Goal: Task Accomplishment & Management: Complete application form

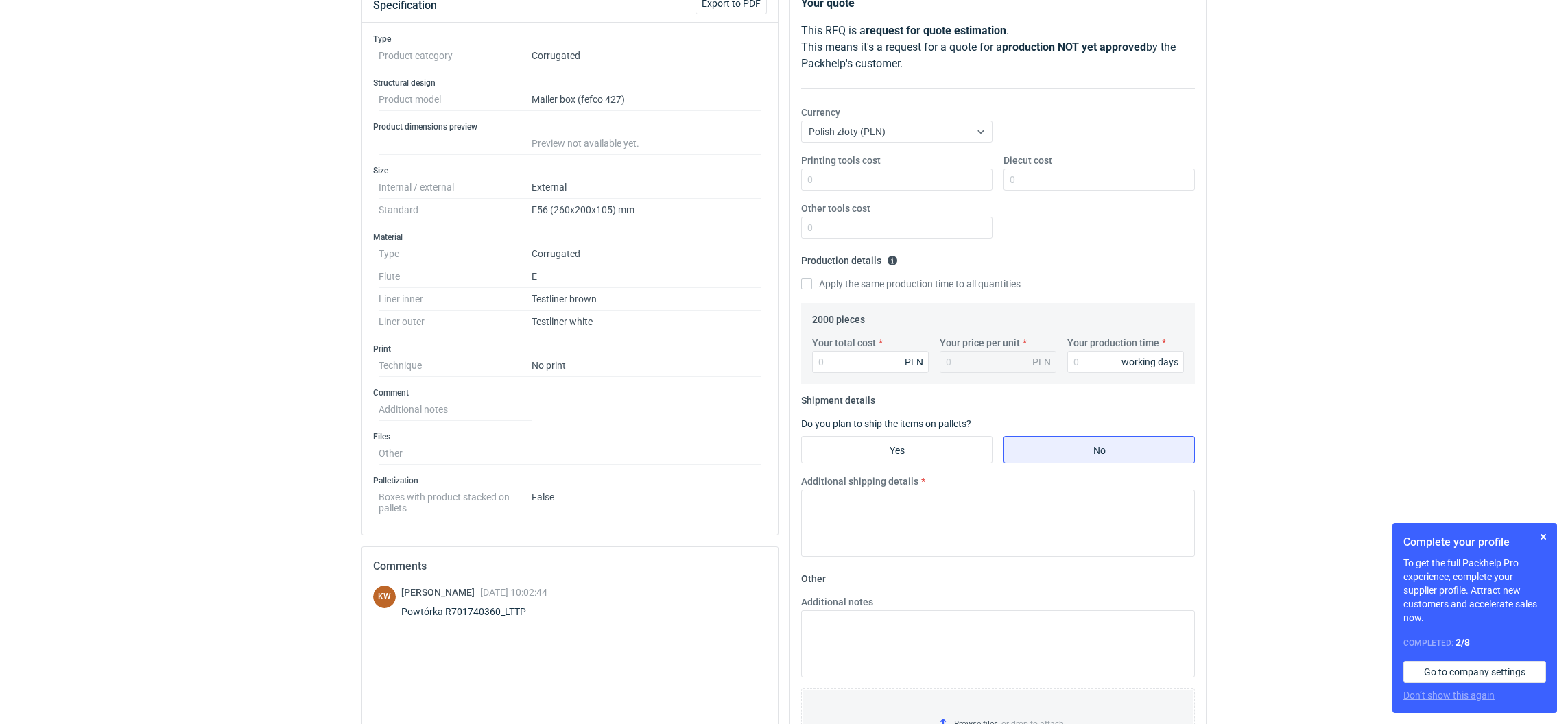
scroll to position [206, 0]
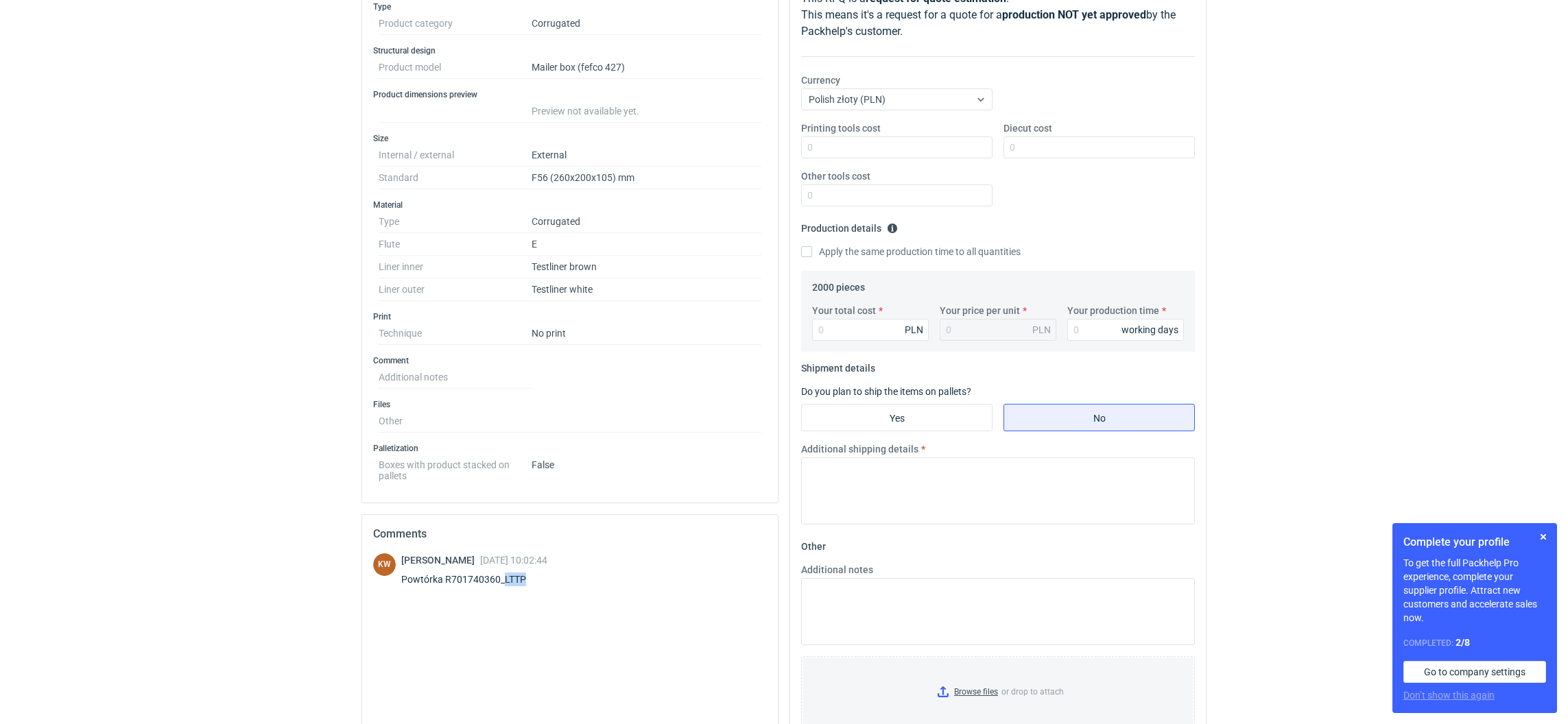
drag, startPoint x: 525, startPoint y: 580, endPoint x: 501, endPoint y: 580, distance: 24.0
click at [501, 580] on div "Powtórka R701740360_LTTP" at bounding box center [474, 579] width 146 height 13
copy div "LTTP"
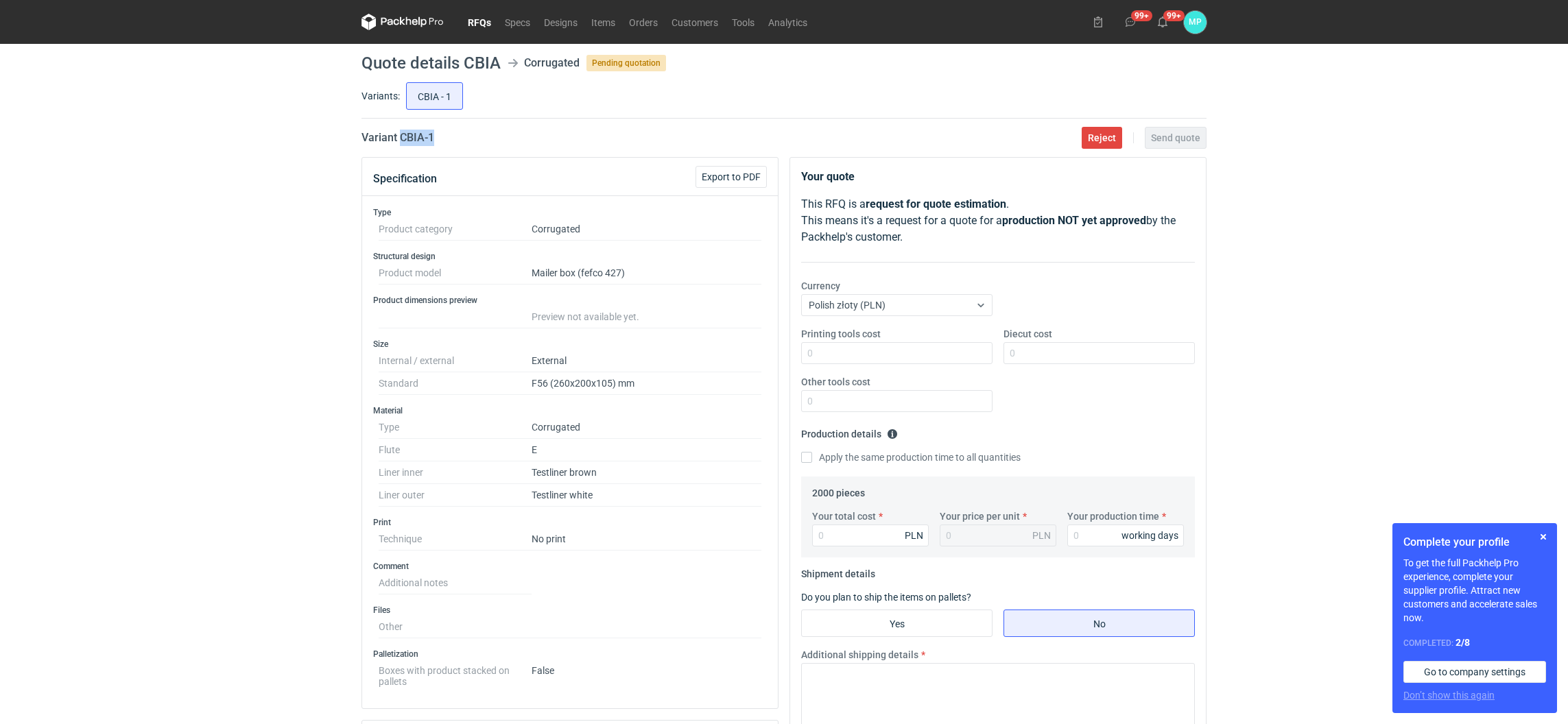
drag, startPoint x: 441, startPoint y: 143, endPoint x: 401, endPoint y: 139, distance: 40.2
click at [401, 139] on div "Variant CBIA - 1 Reject Send quote" at bounding box center [784, 137] width 846 height 16
copy h2 "CBIA - 1"
click at [863, 528] on input "Your total cost" at bounding box center [870, 535] width 117 height 22
paste input "1960"
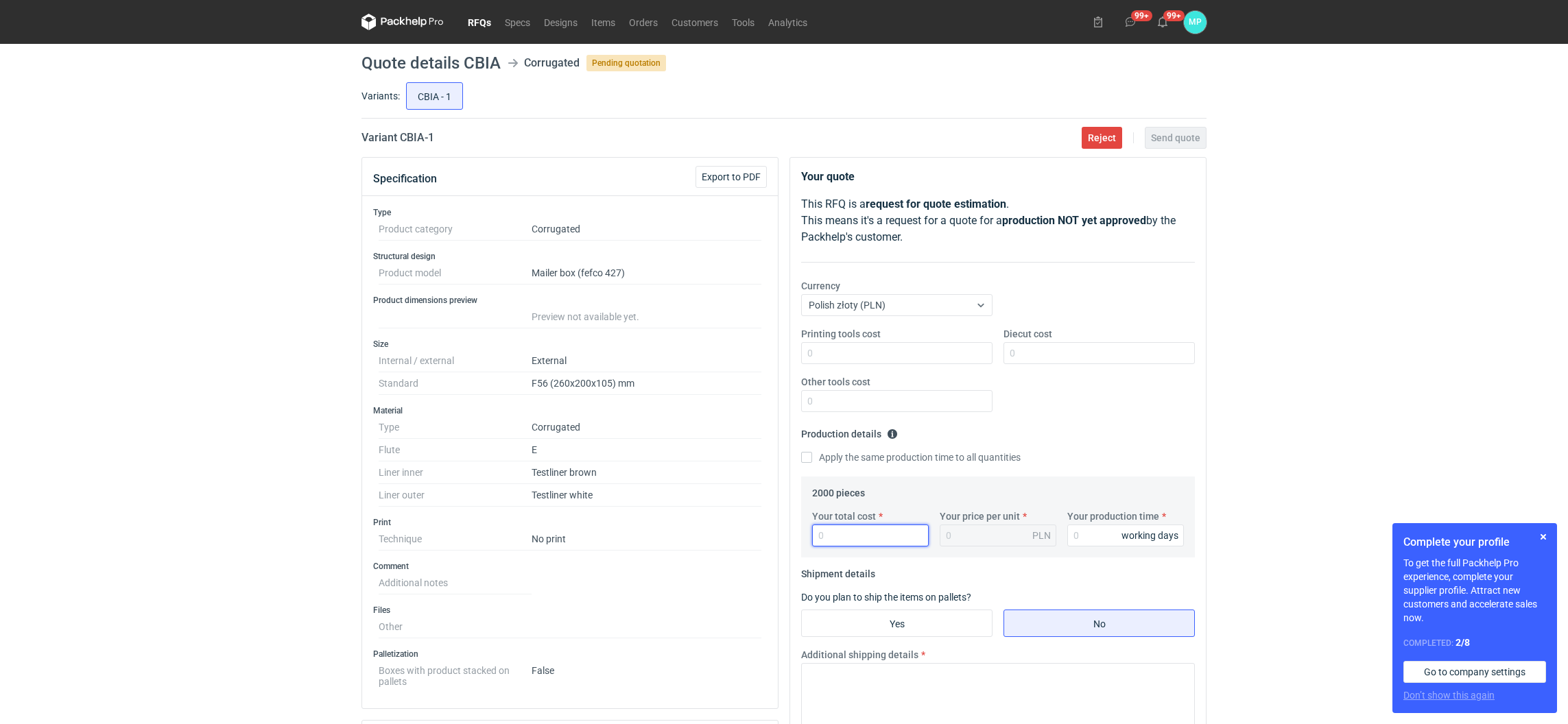
type input "1960"
type input "0.98"
type input "1960"
click at [1080, 535] on input "Your production time" at bounding box center [1125, 535] width 117 height 22
type input "12"
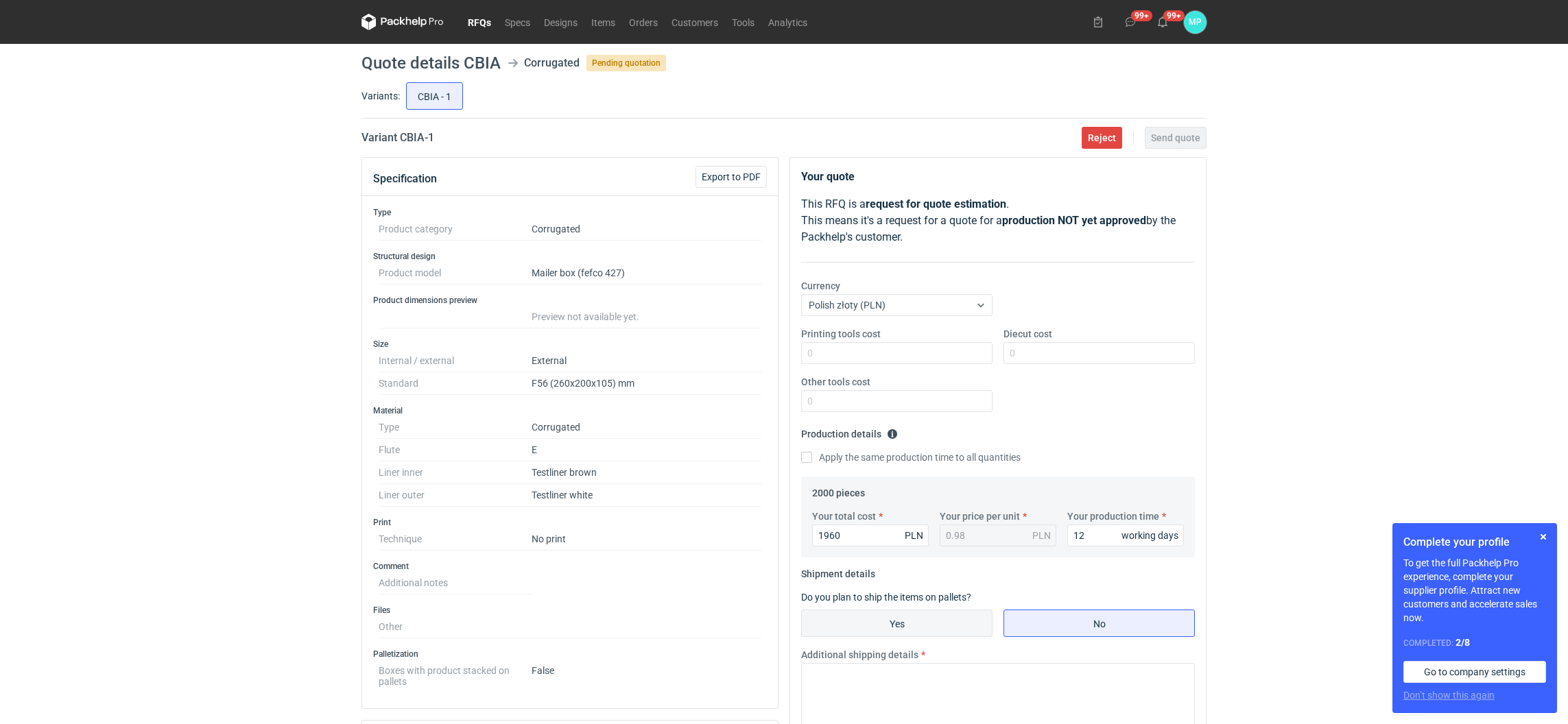
click at [920, 609] on label "Yes" at bounding box center [897, 623] width 191 height 27
click at [920, 610] on input "Yes" at bounding box center [897, 624] width 190 height 27
radio input "true"
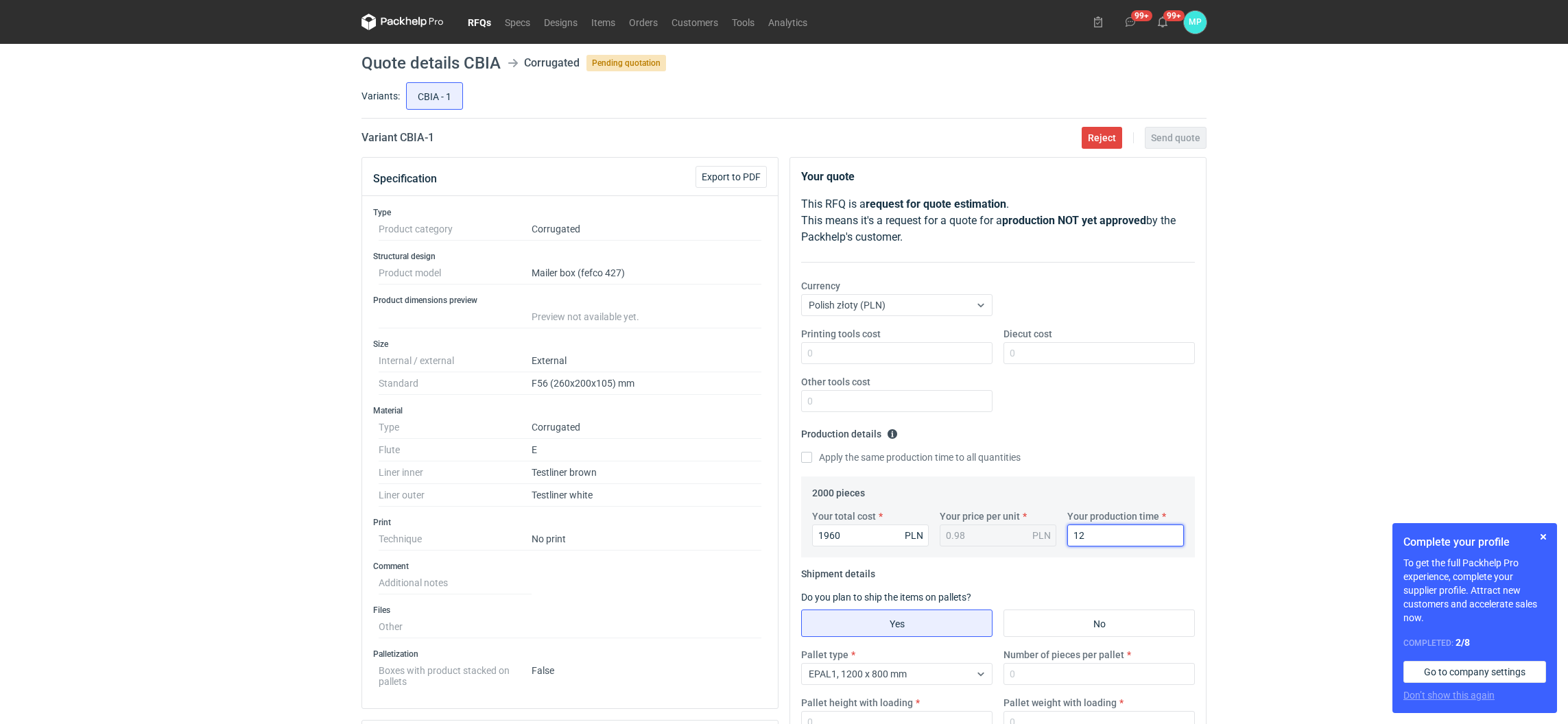
click at [1106, 534] on input "12" at bounding box center [1125, 535] width 117 height 22
type input "10"
click at [1054, 685] on input "Number of pieces per pallet" at bounding box center [1100, 674] width 191 height 22
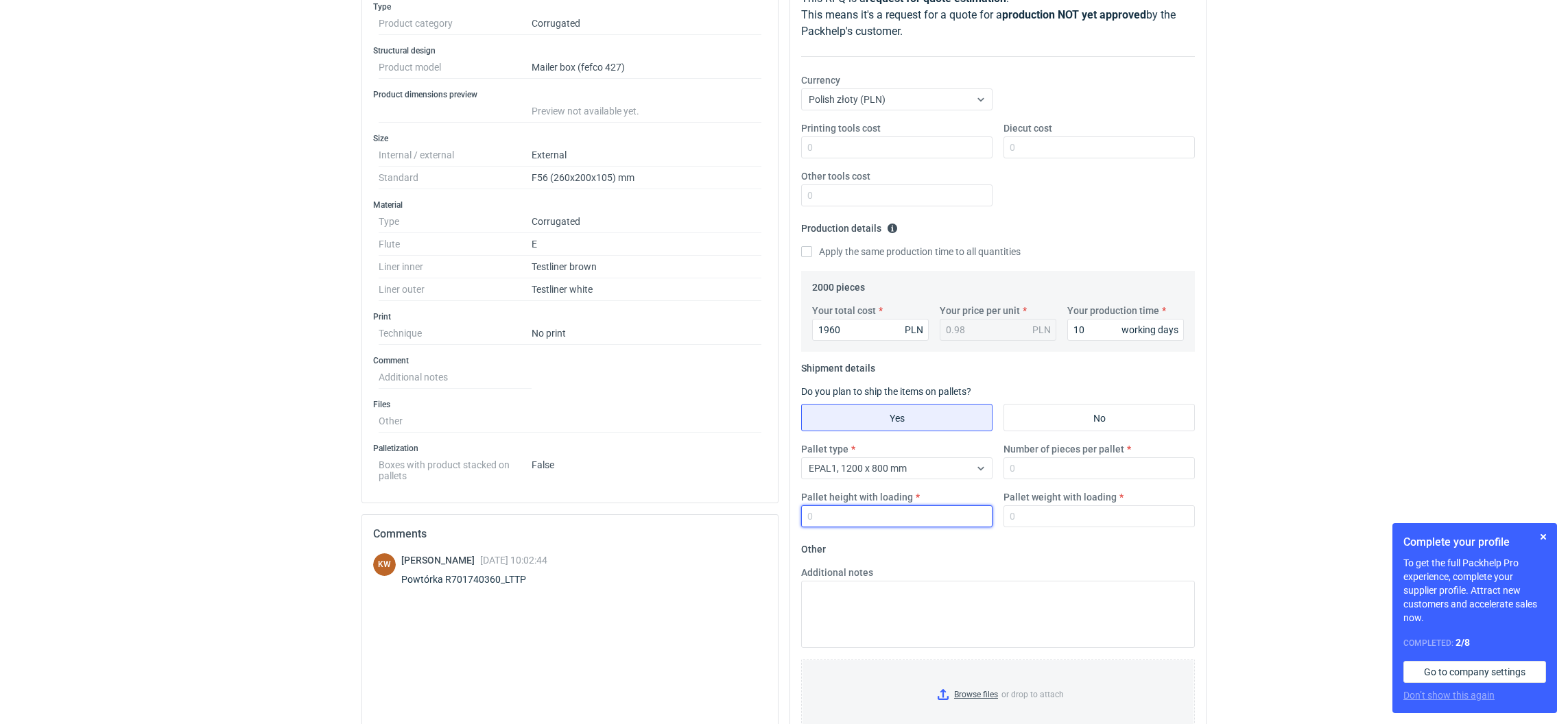
click at [890, 520] on input "Pallet height with loading" at bounding box center [897, 516] width 191 height 22
type input "1800"
click at [945, 694] on input "Browse files or drop to attach" at bounding box center [998, 695] width 392 height 68
click at [1054, 464] on input "Number of pieces per pallet" at bounding box center [1100, 468] width 191 height 22
type input "1650"
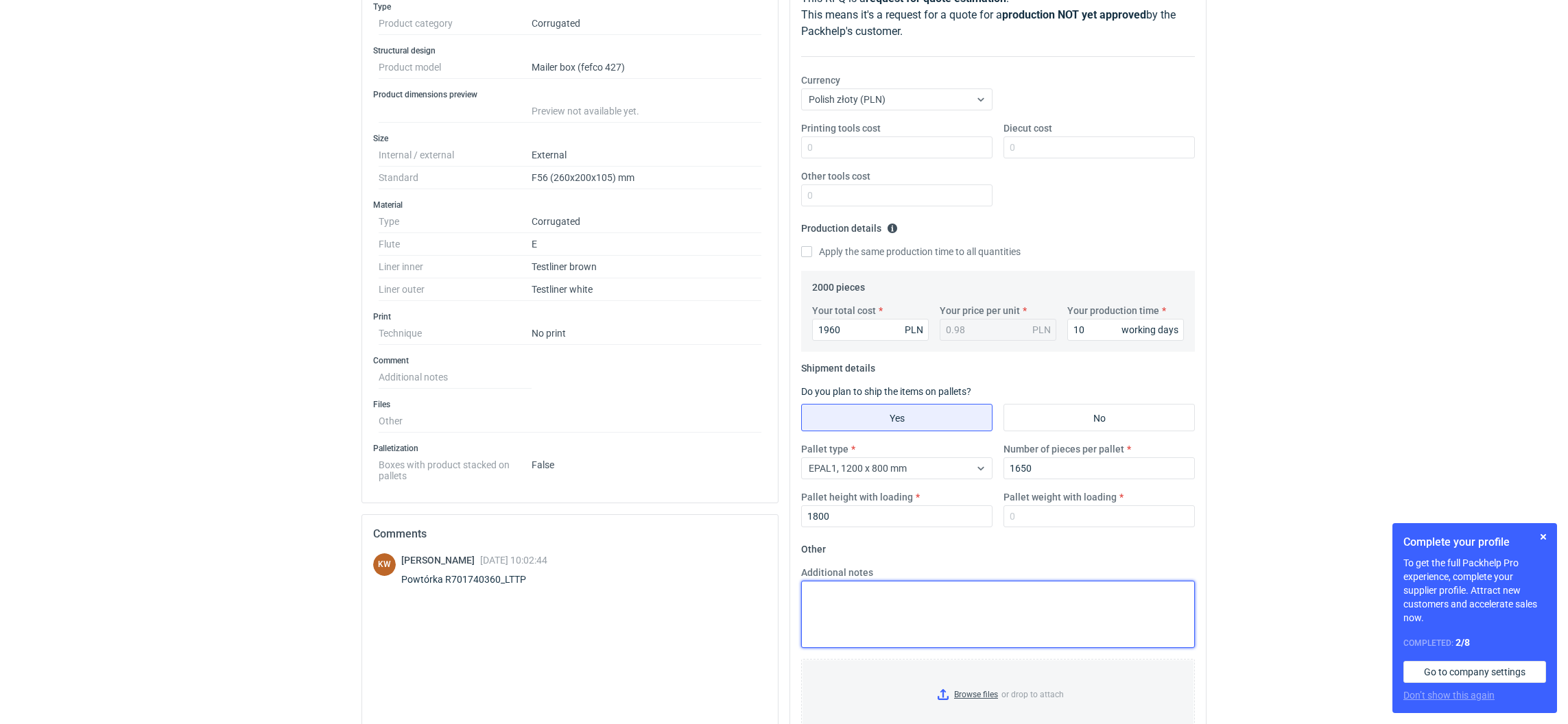
click at [924, 620] on textarea "Additional notes" at bounding box center [997, 614] width 393 height 67
type textarea "format palety 1280x800x1800"
click at [1031, 529] on div "Pallet type EPAL1, 1200 x 800 mm Number of pieces per pallet 1650 Pallet height…" at bounding box center [997, 490] width 405 height 96
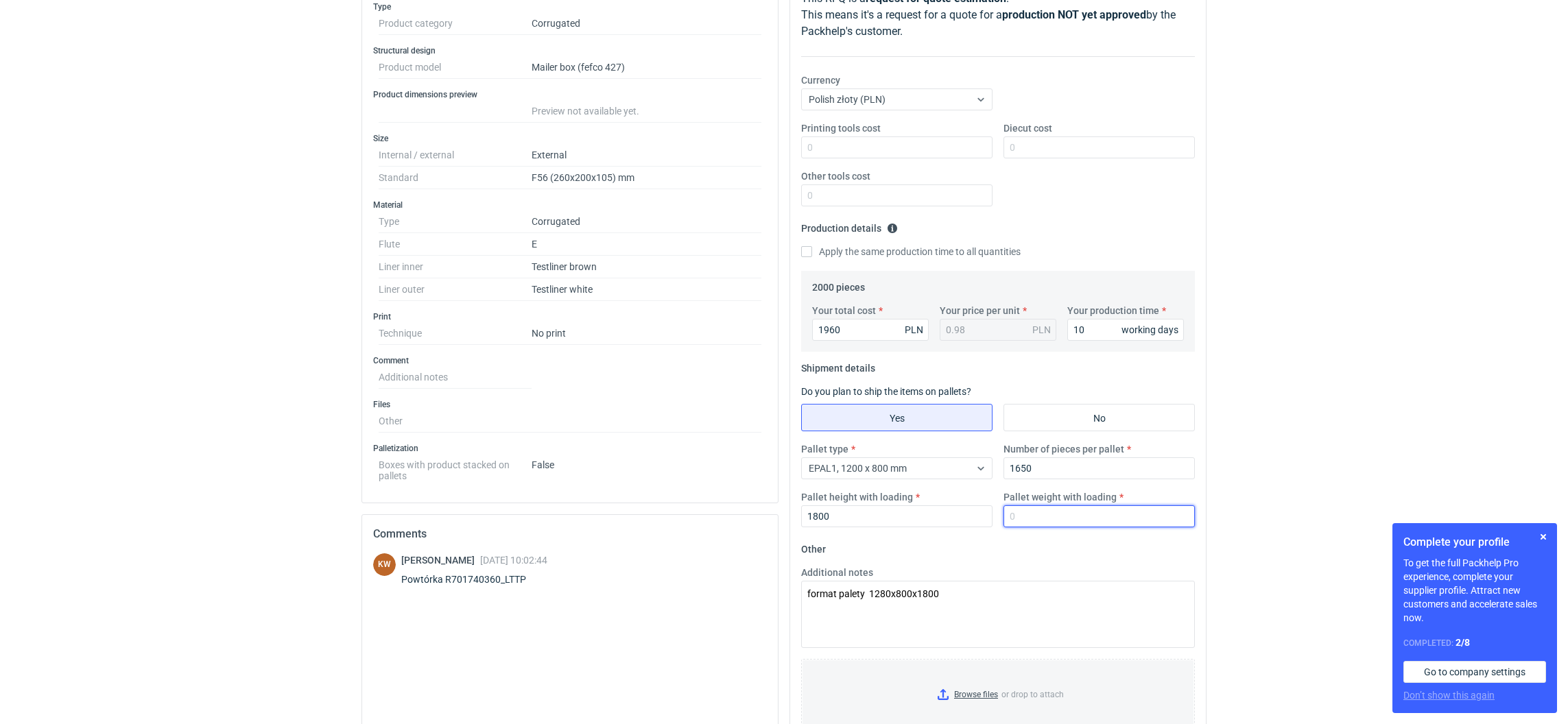
click at [1044, 516] on input "Pallet weight with loading" at bounding box center [1100, 516] width 191 height 22
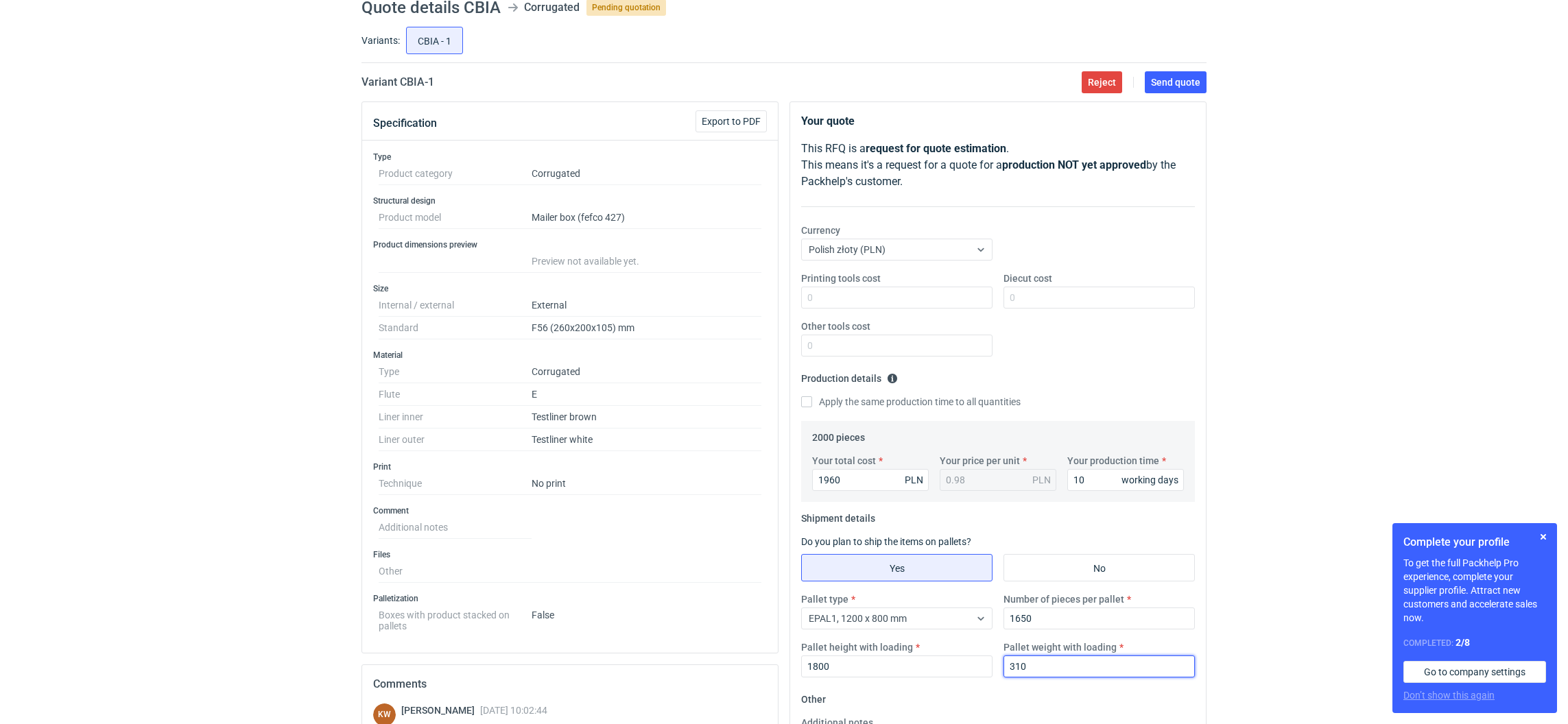
scroll to position [0, 0]
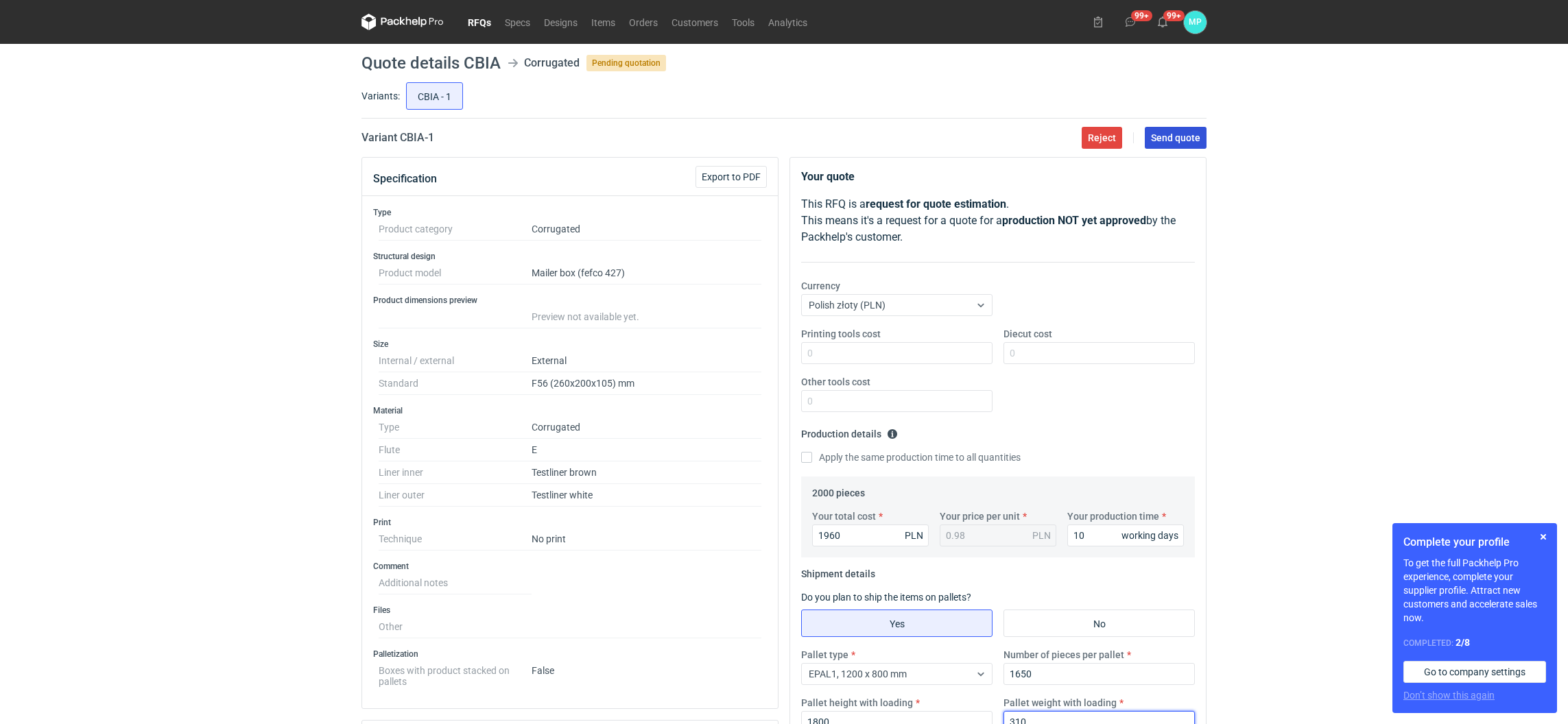
type input "310"
click at [1189, 143] on button "Send quote" at bounding box center [1176, 137] width 62 height 22
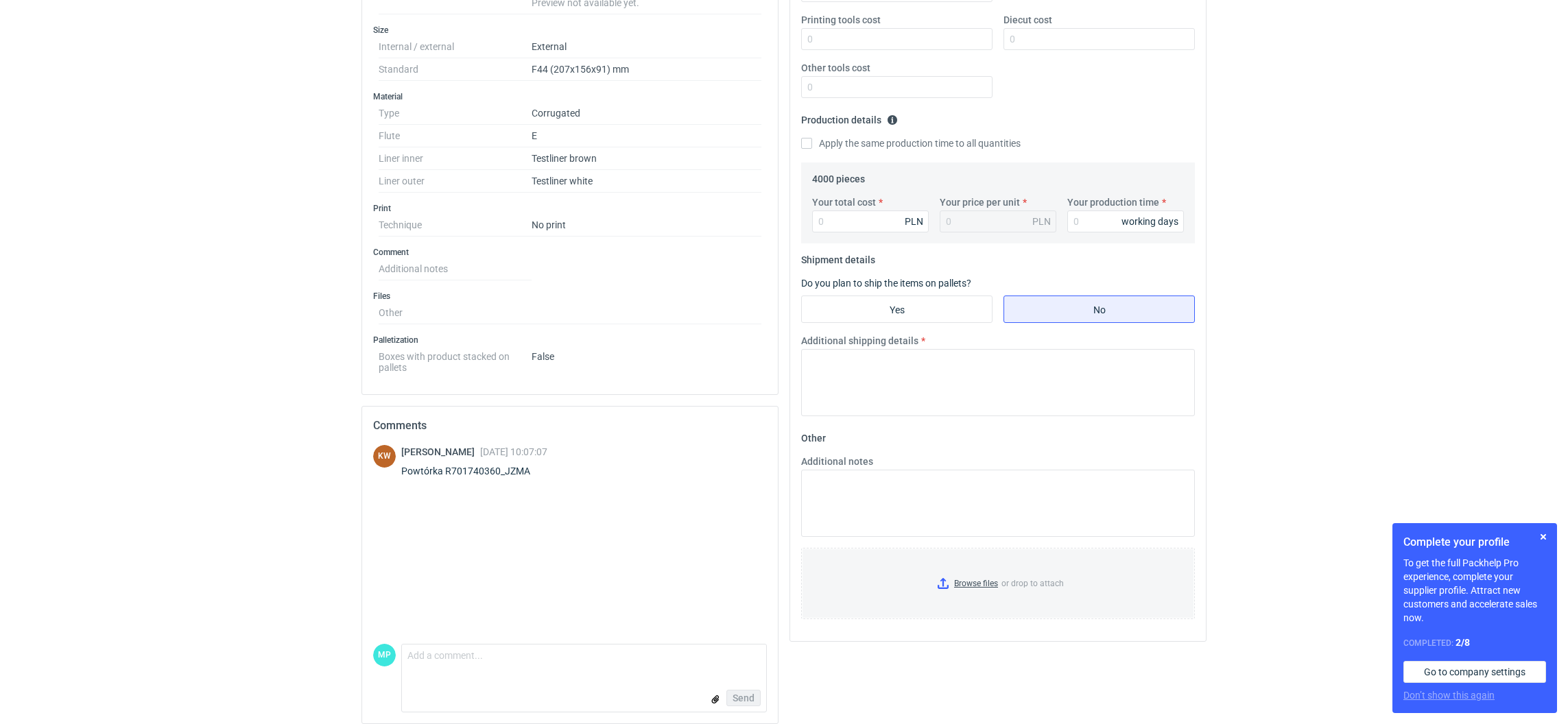
scroll to position [326, 0]
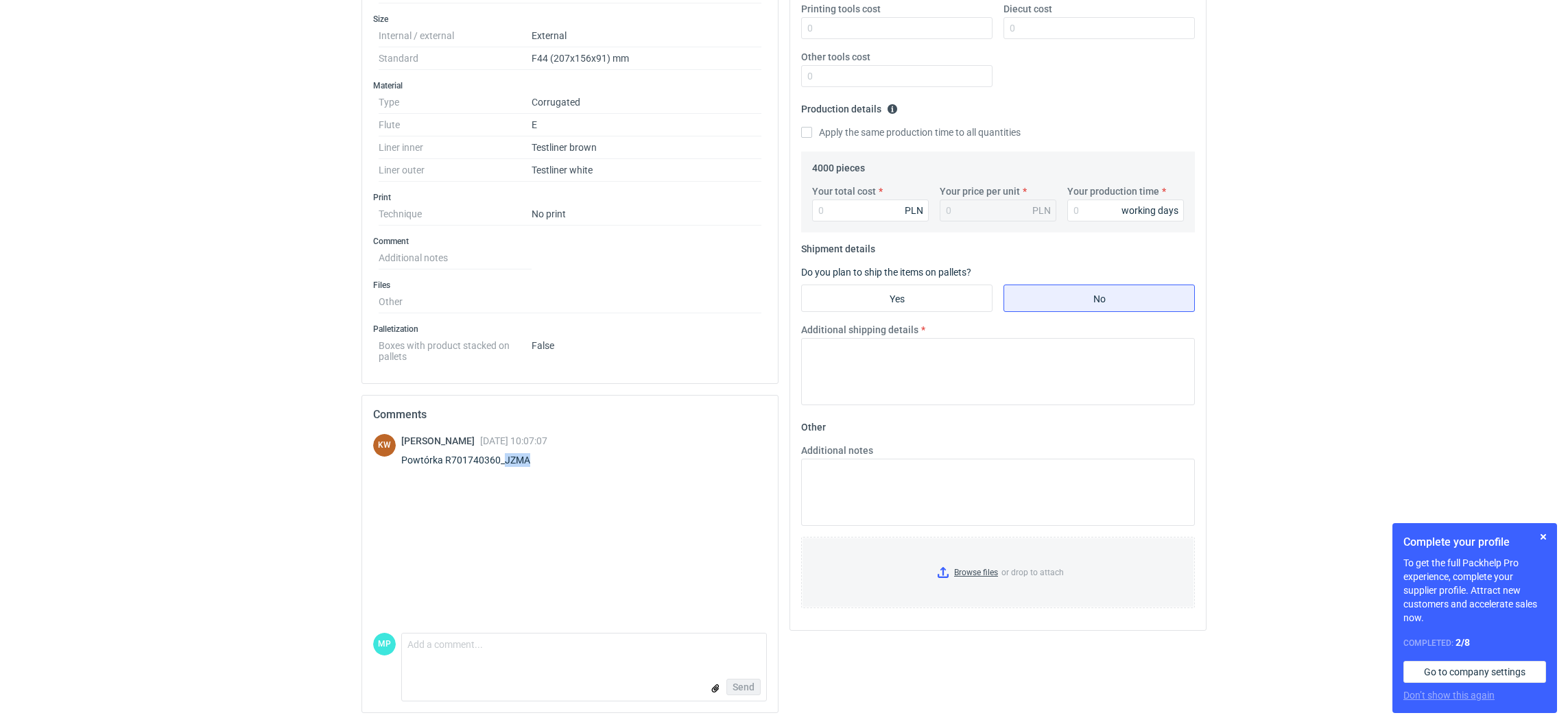
drag, startPoint x: 535, startPoint y: 453, endPoint x: 505, endPoint y: 456, distance: 30.1
click at [505, 456] on div "Powtórka R701740360_JZMA" at bounding box center [474, 460] width 146 height 13
copy div "JZMA"
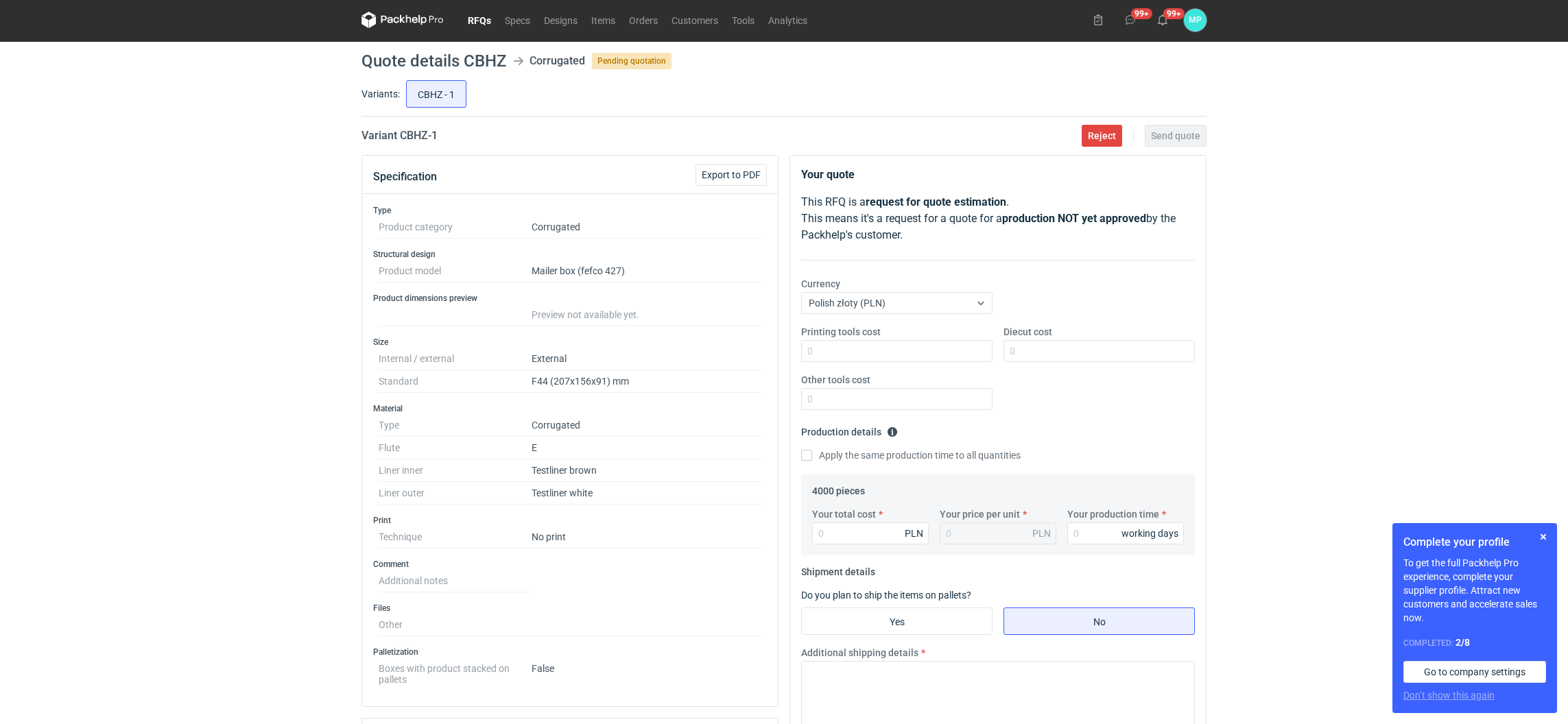
scroll to position [0, 0]
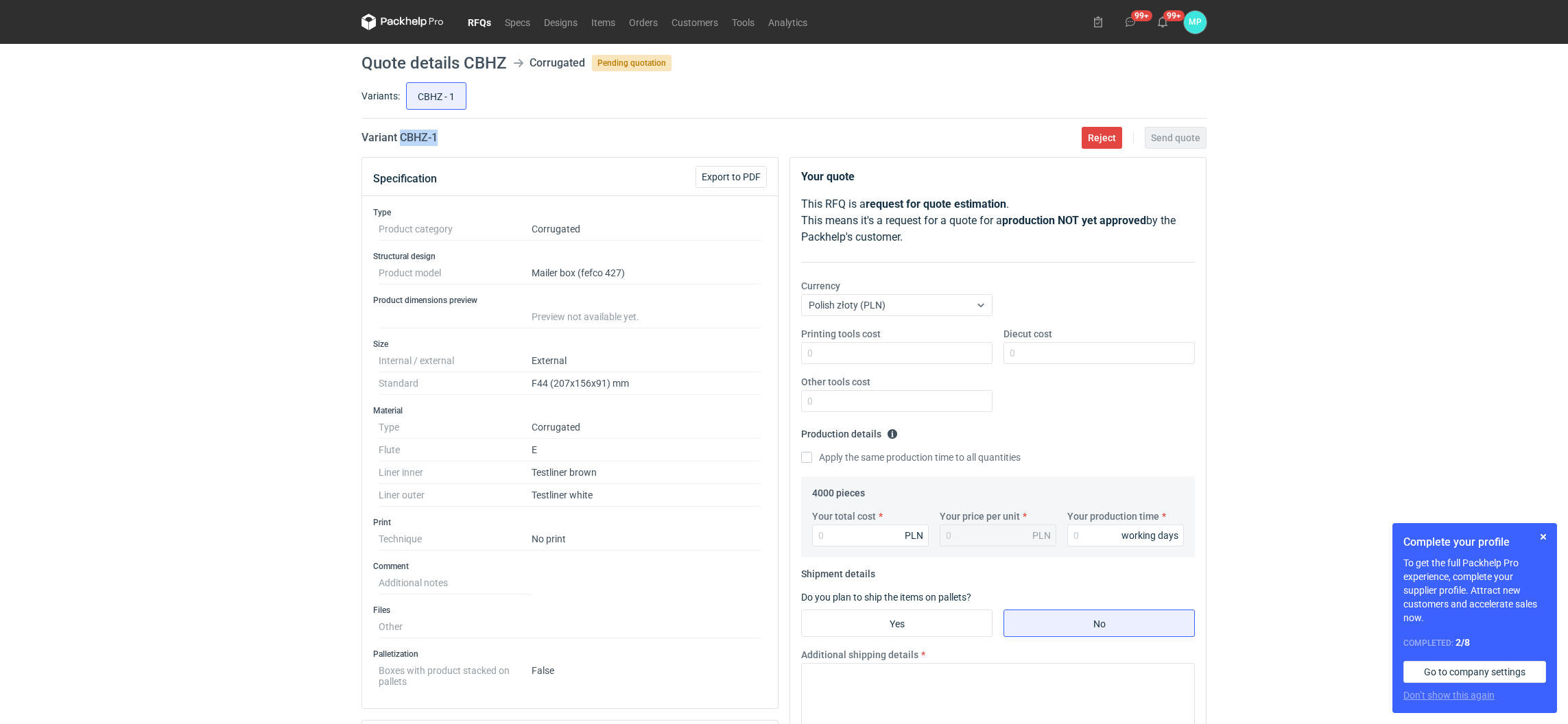
drag, startPoint x: 401, startPoint y: 137, endPoint x: 444, endPoint y: 140, distance: 43.1
click at [444, 140] on div "Variant CBHZ - 1 Reject Send quote" at bounding box center [784, 137] width 846 height 16
copy h2 "CBHZ - 1"
click at [876, 624] on input "Yes" at bounding box center [897, 624] width 190 height 27
radio input "true"
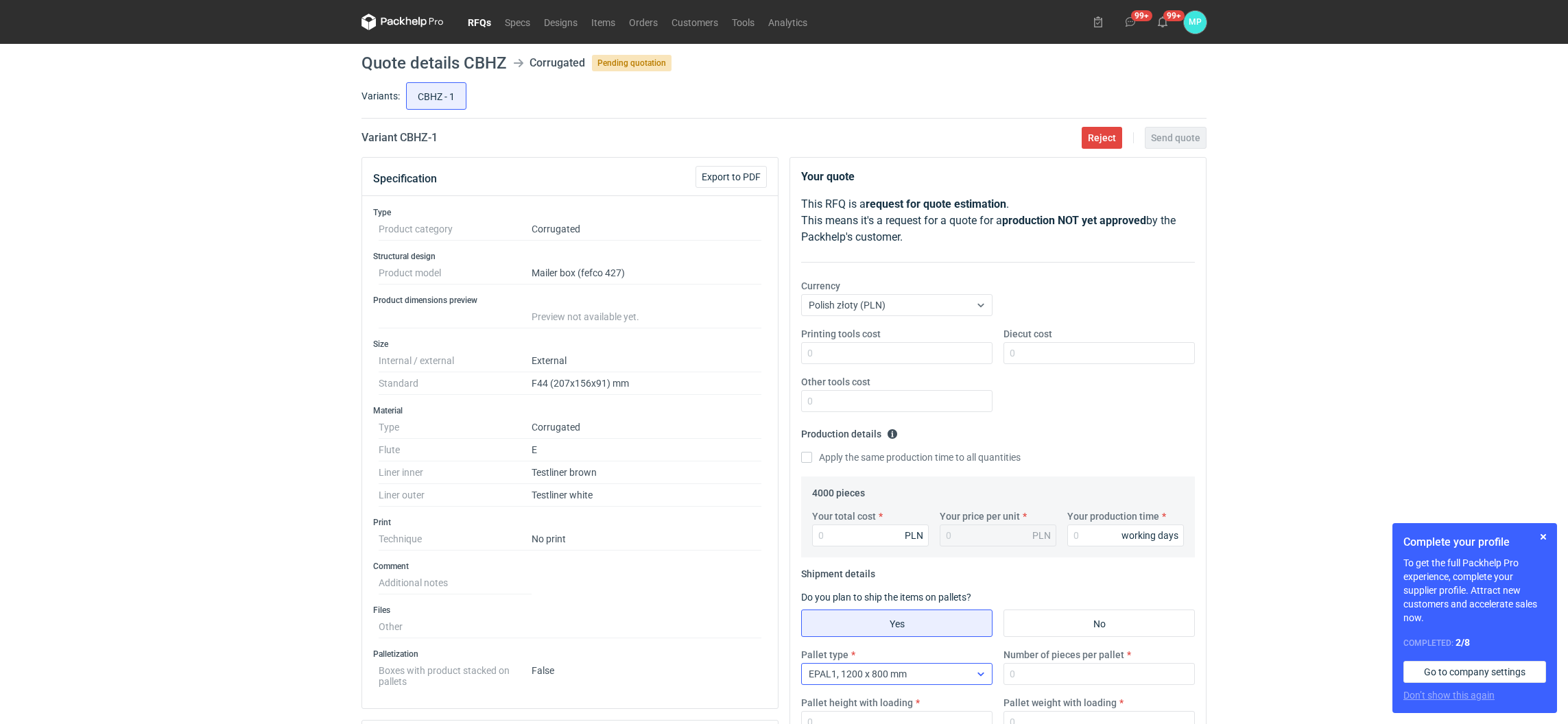
click at [874, 670] on span "EPAL1, 1200 x 800 mm" at bounding box center [857, 675] width 98 height 11
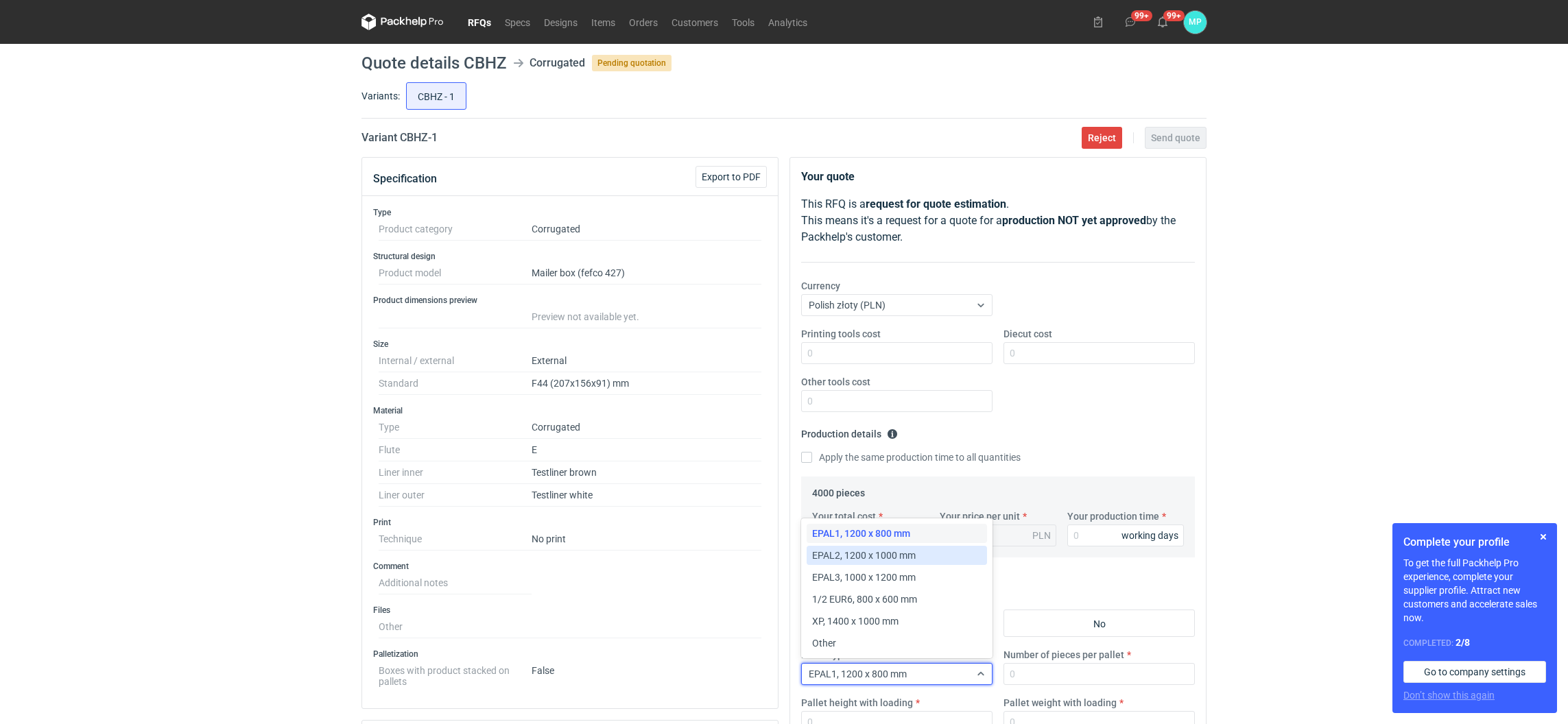
click at [876, 557] on span "EPAL2, 1200 x 1000 mm" at bounding box center [864, 555] width 103 height 13
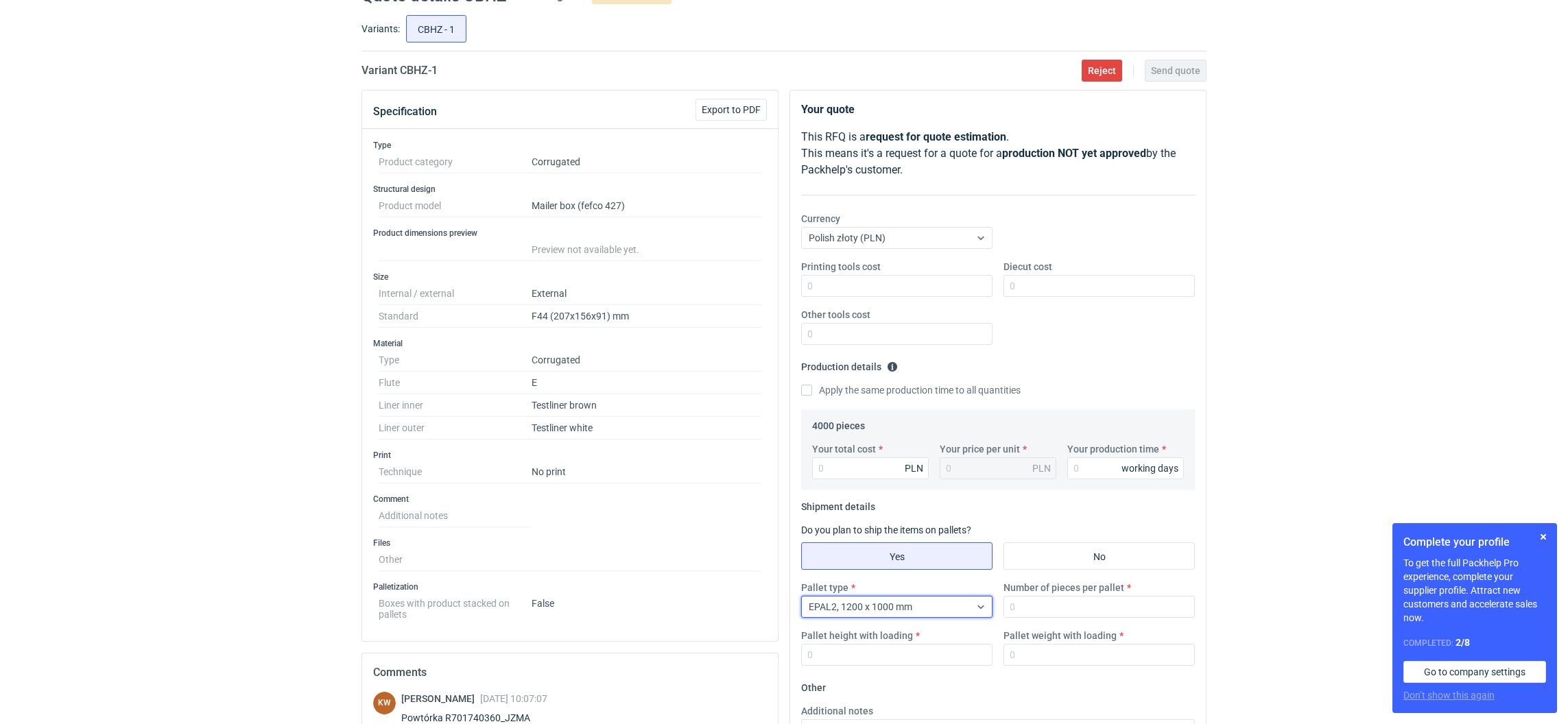
scroll to position [103, 0]
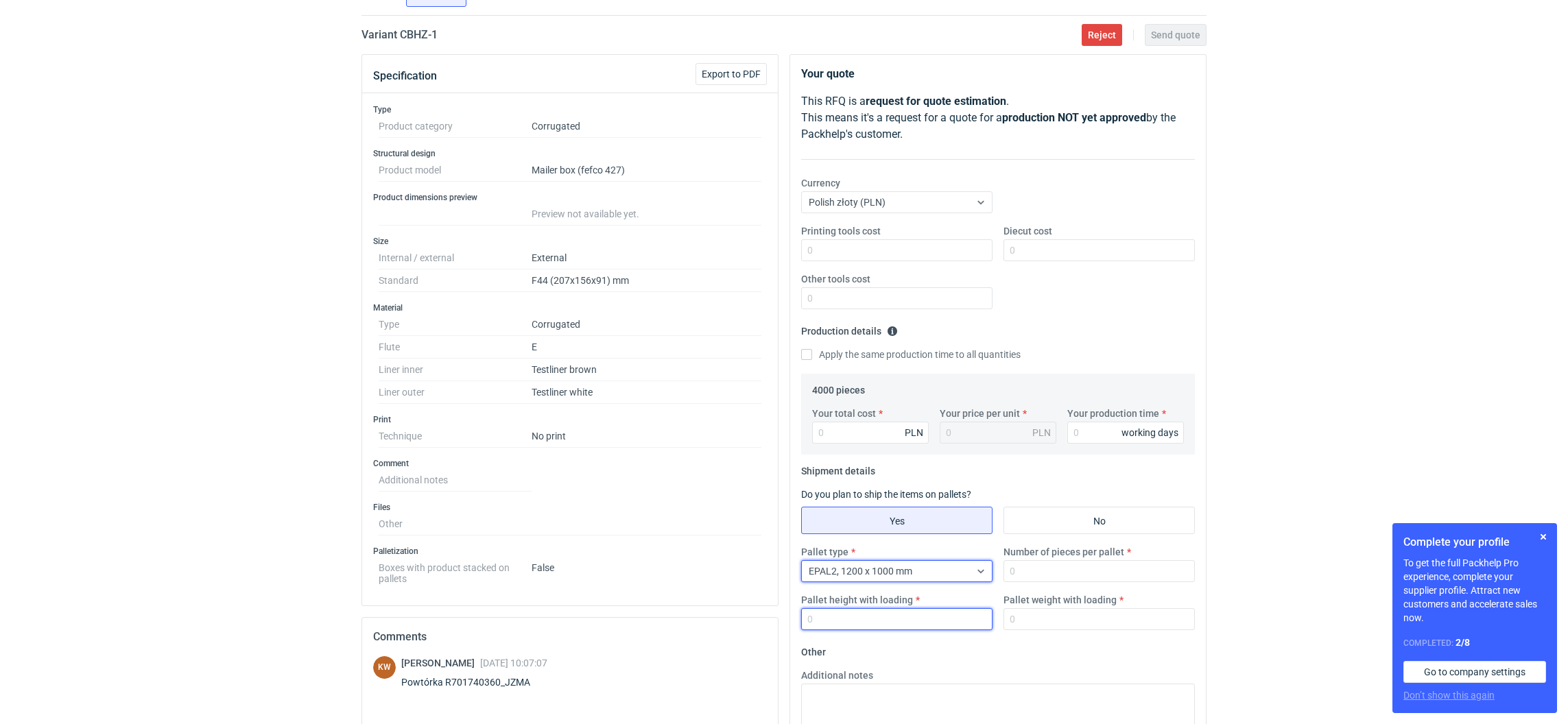
click at [895, 615] on input "Pallet height with loading" at bounding box center [897, 619] width 191 height 22
type input "1800"
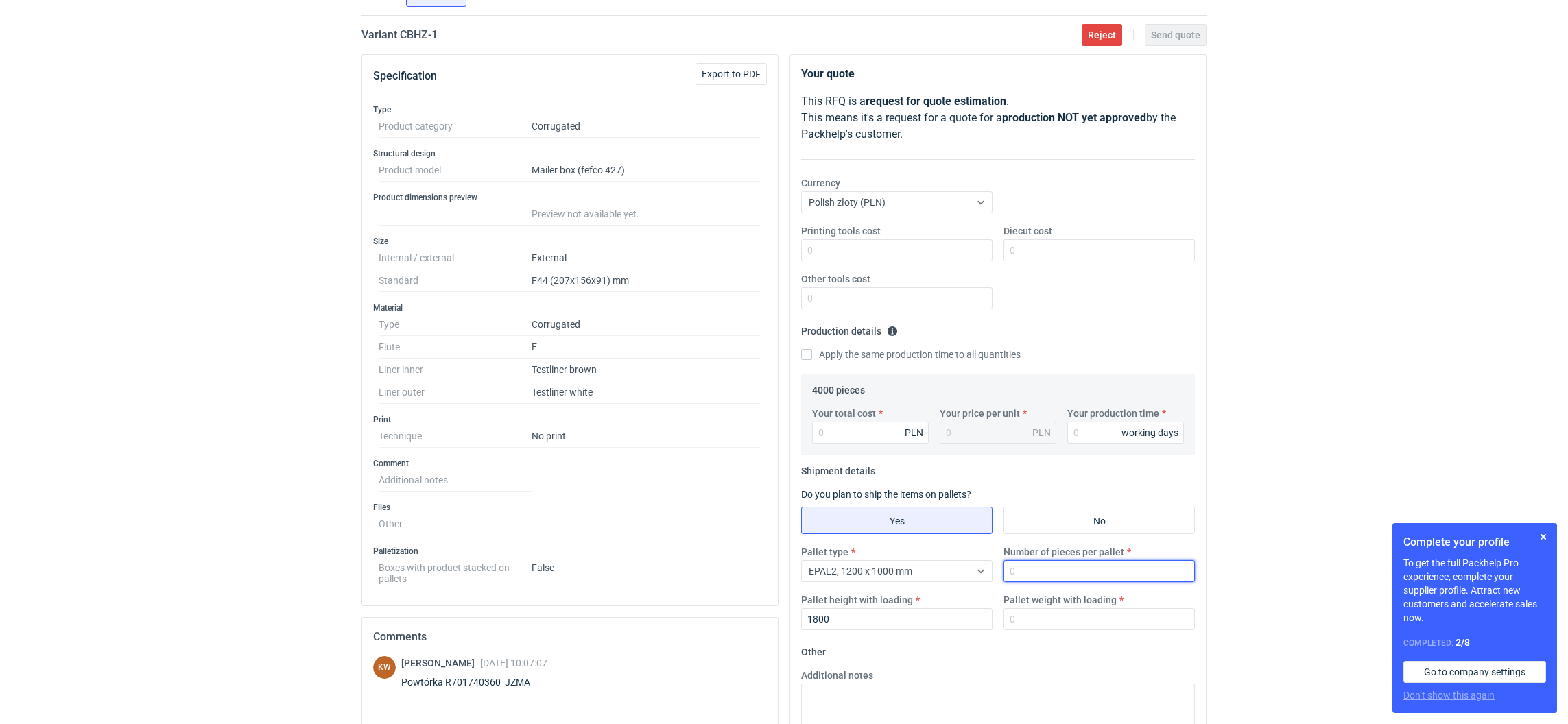
click at [1045, 569] on input "Number of pieces per pallet" at bounding box center [1100, 570] width 191 height 22
type input "3680"
click at [1089, 443] on input "Your production time" at bounding box center [1125, 432] width 117 height 22
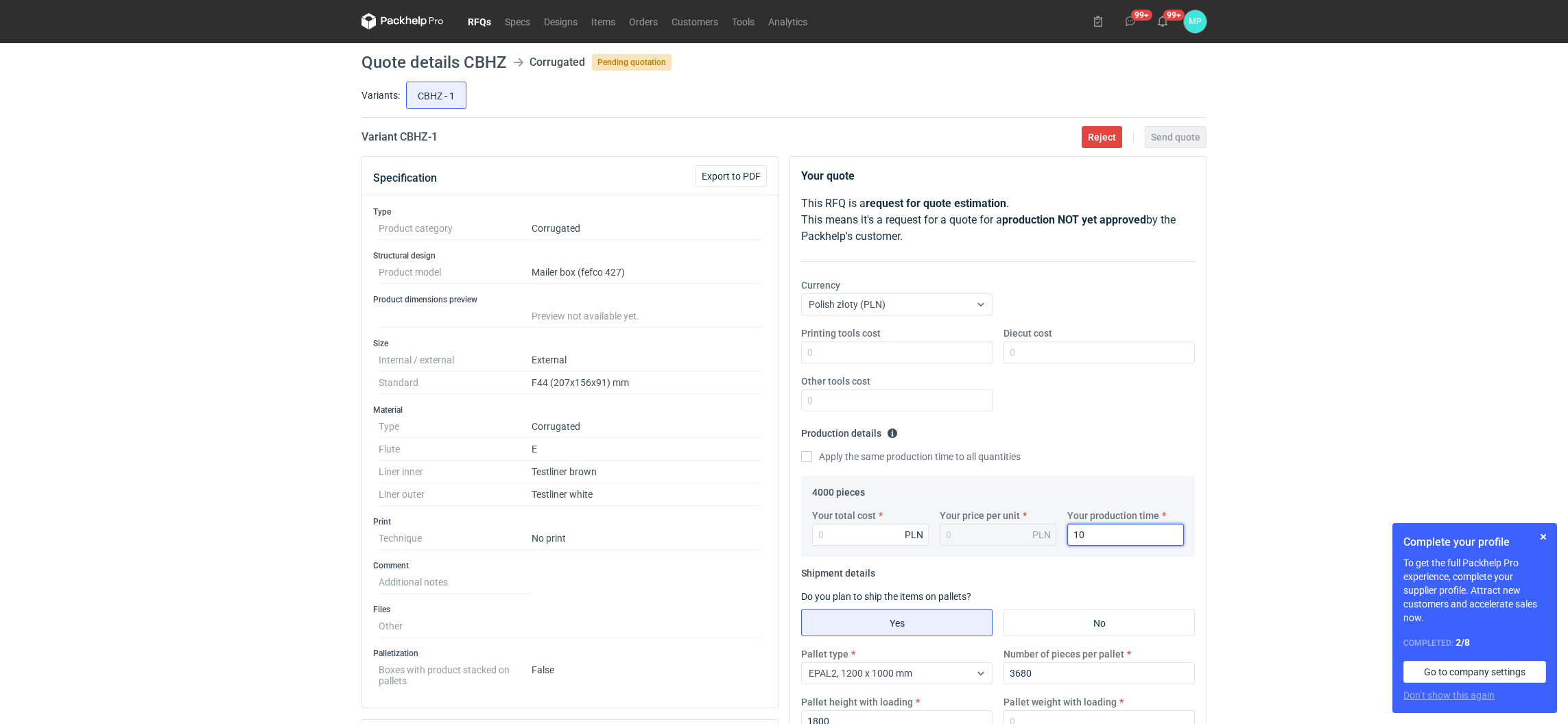
scroll to position [0, 0]
type input "10"
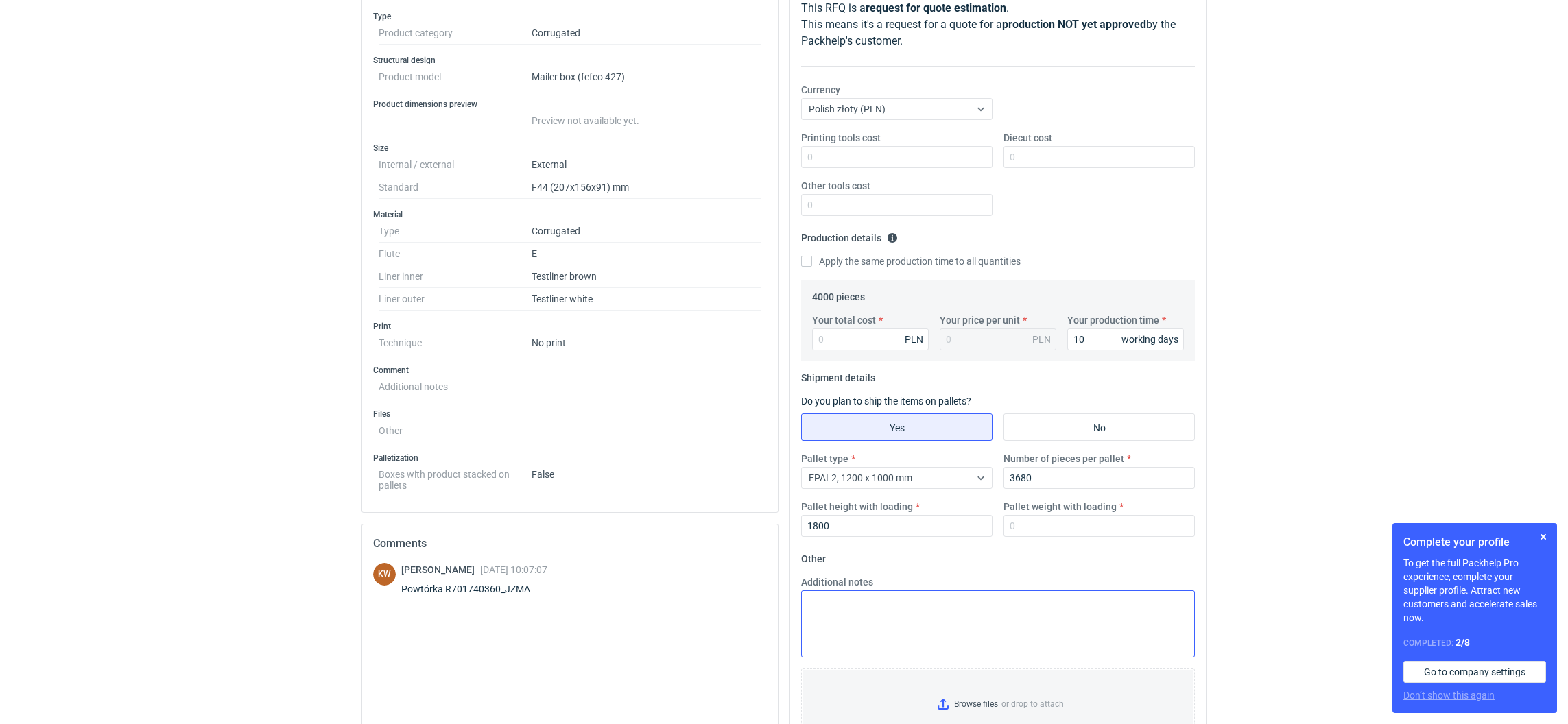
scroll to position [206, 0]
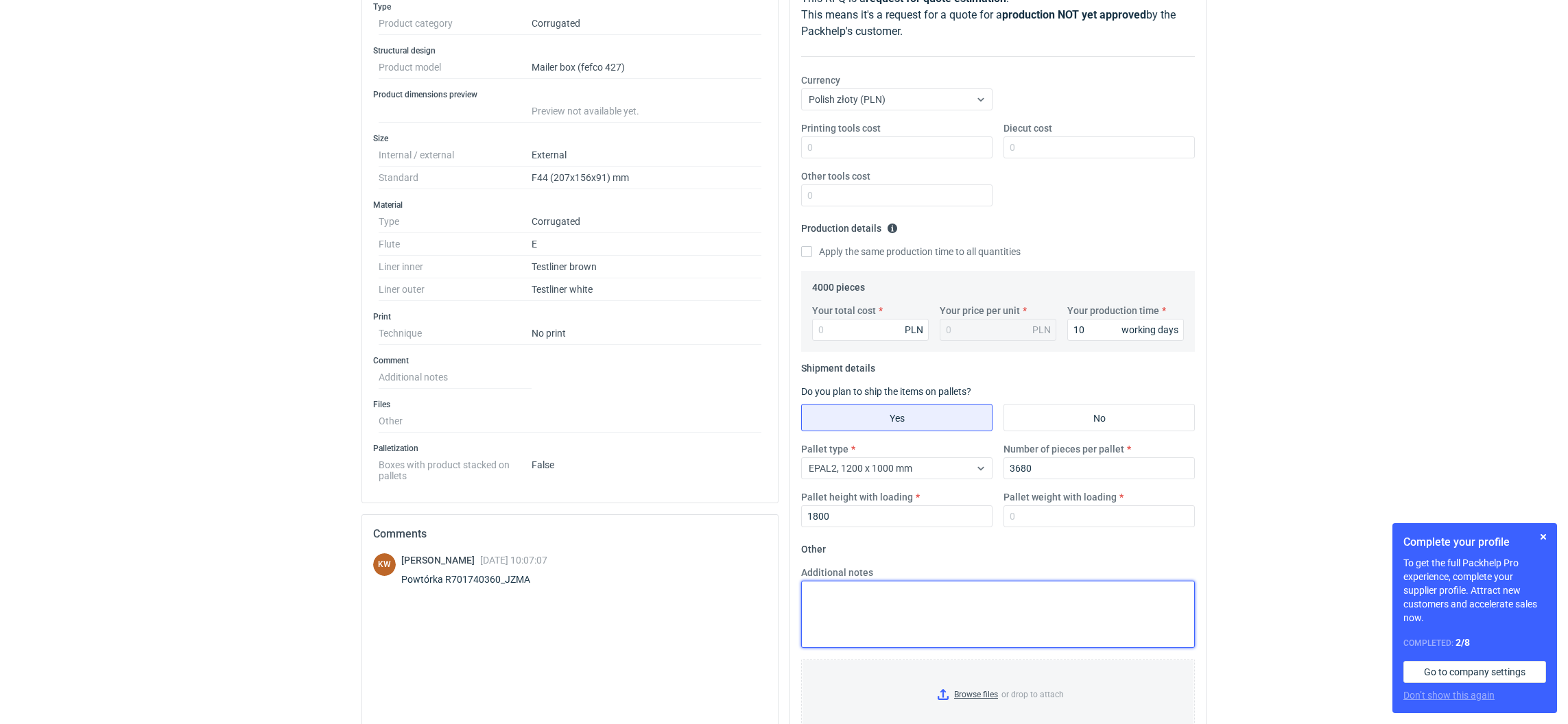
click at [987, 610] on textarea "Additional notes" at bounding box center [997, 614] width 393 height 67
type textarea "obrys palety"
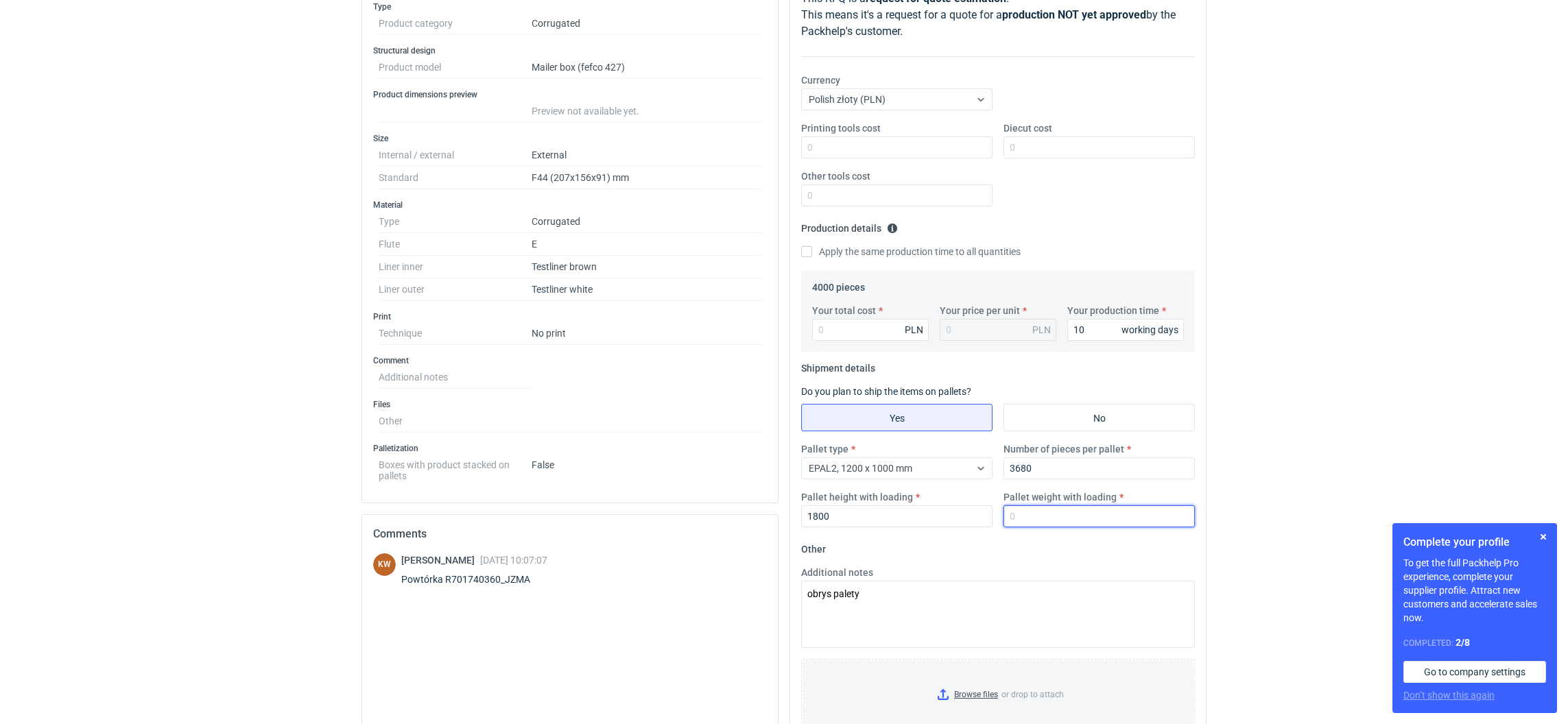
click at [1035, 520] on input "Pallet weight with loading" at bounding box center [1100, 516] width 191 height 22
type input "520"
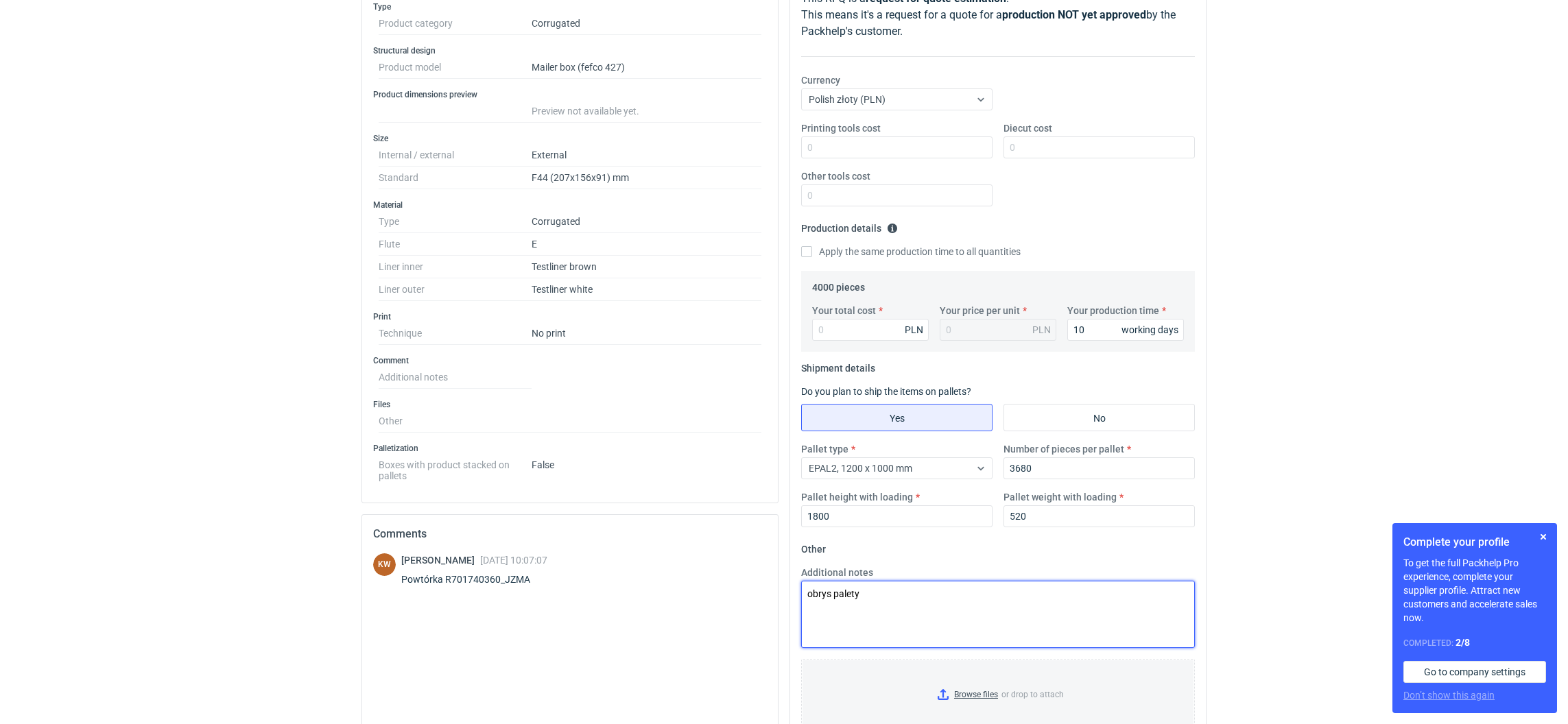
click at [901, 628] on textarea "obrys palety" at bounding box center [997, 614] width 393 height 67
type textarea "obrys palety 1200x1180x1800"
click at [942, 697] on input "Browse files or drop to attach" at bounding box center [998, 695] width 392 height 68
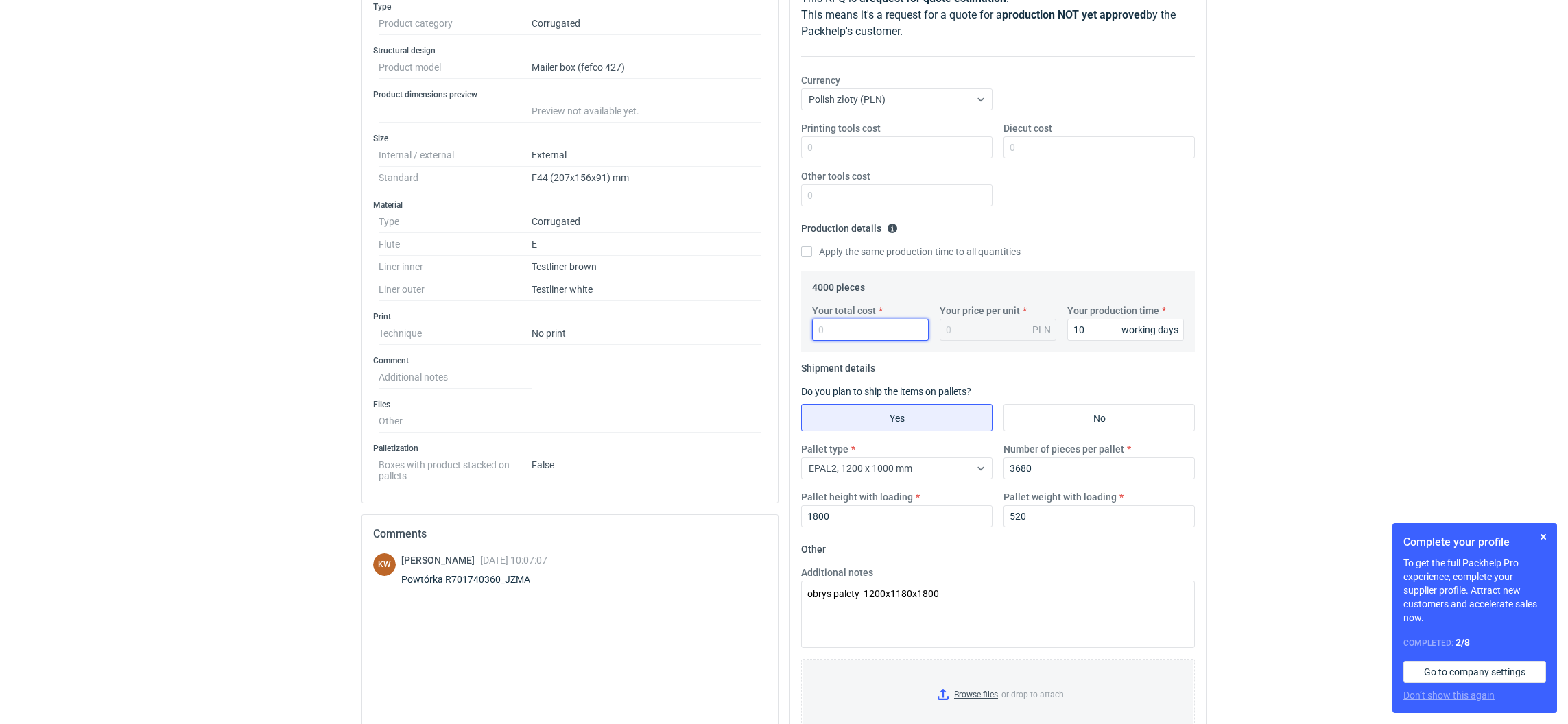
click at [837, 335] on input "Your total cost" at bounding box center [870, 330] width 117 height 22
type input "2800"
type input "0.7"
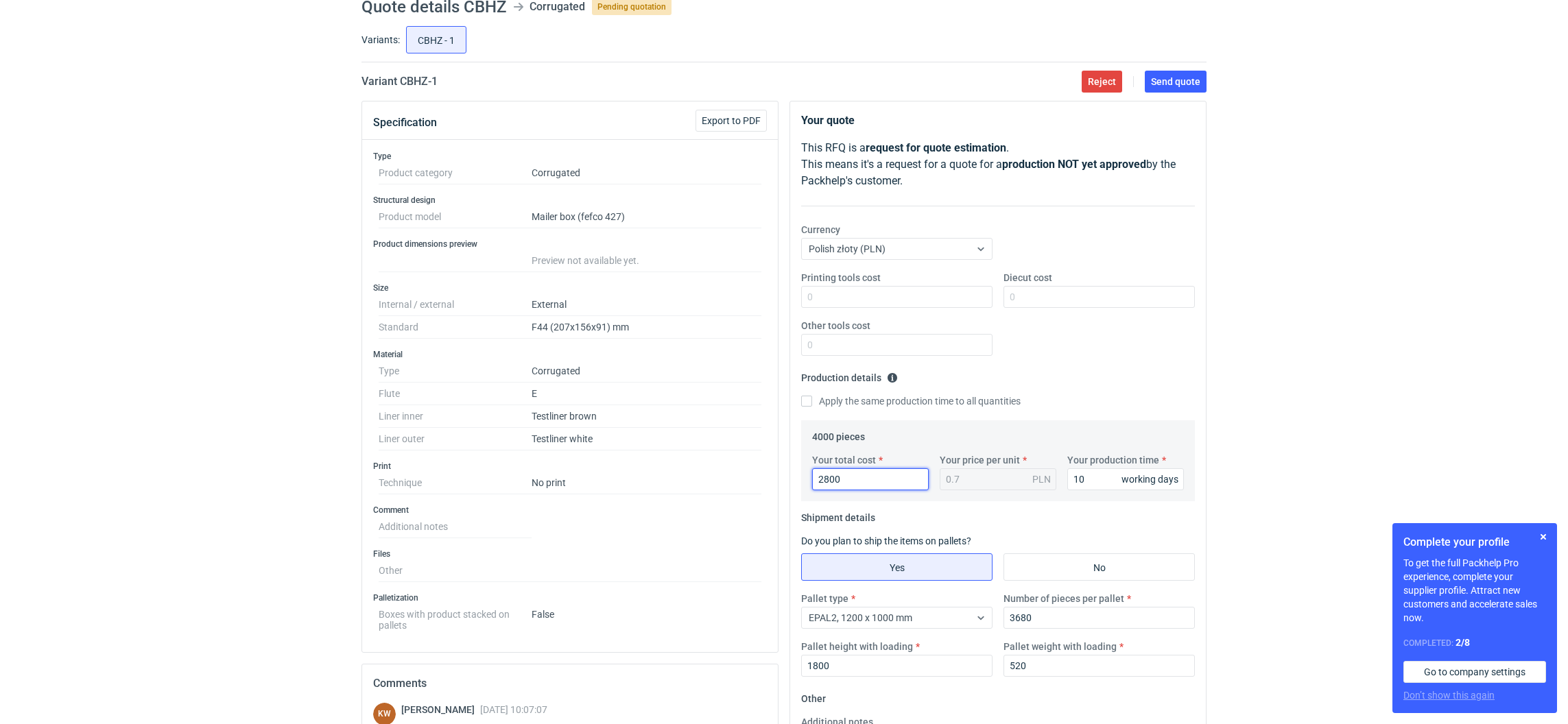
scroll to position [18, 0]
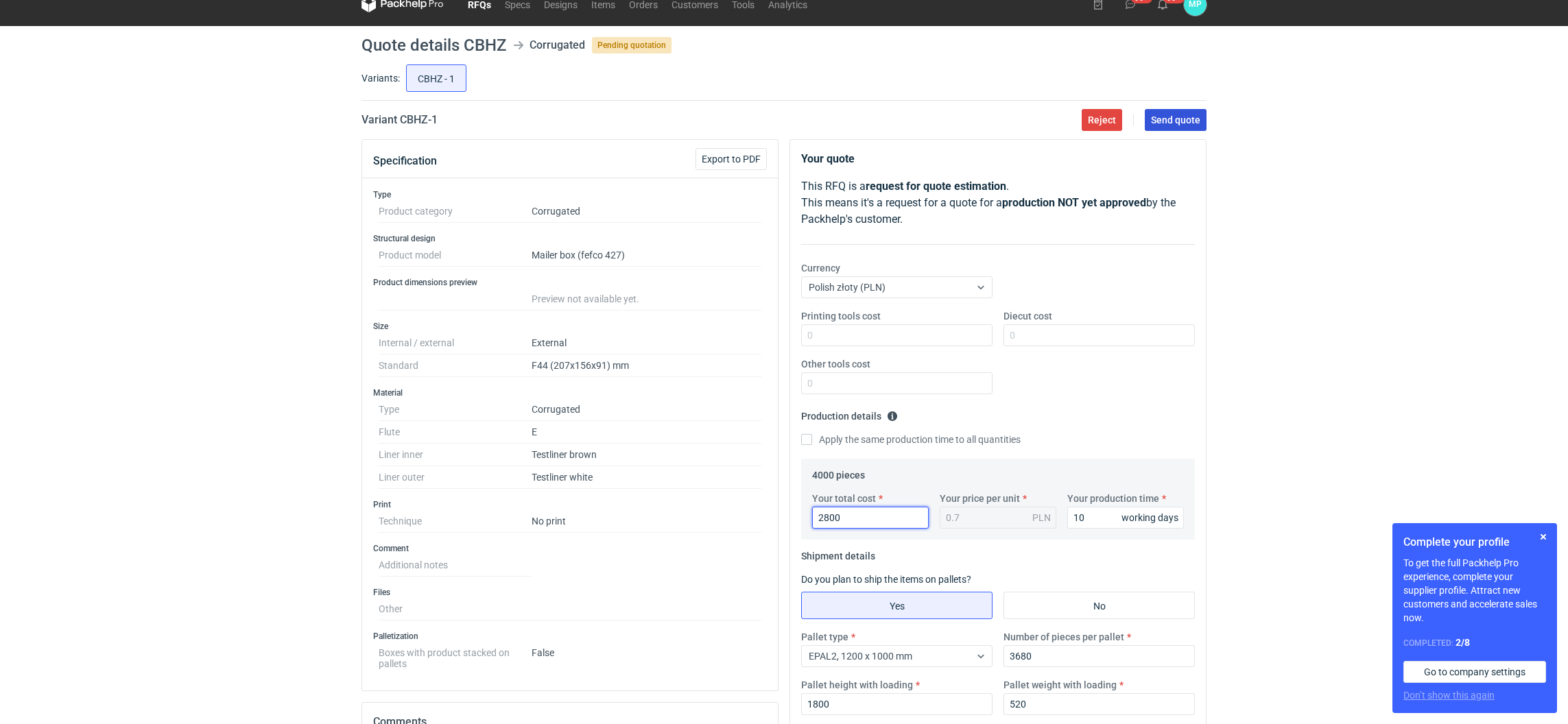
type input "2800"
click at [1166, 116] on span "Send quote" at bounding box center [1176, 120] width 49 height 9
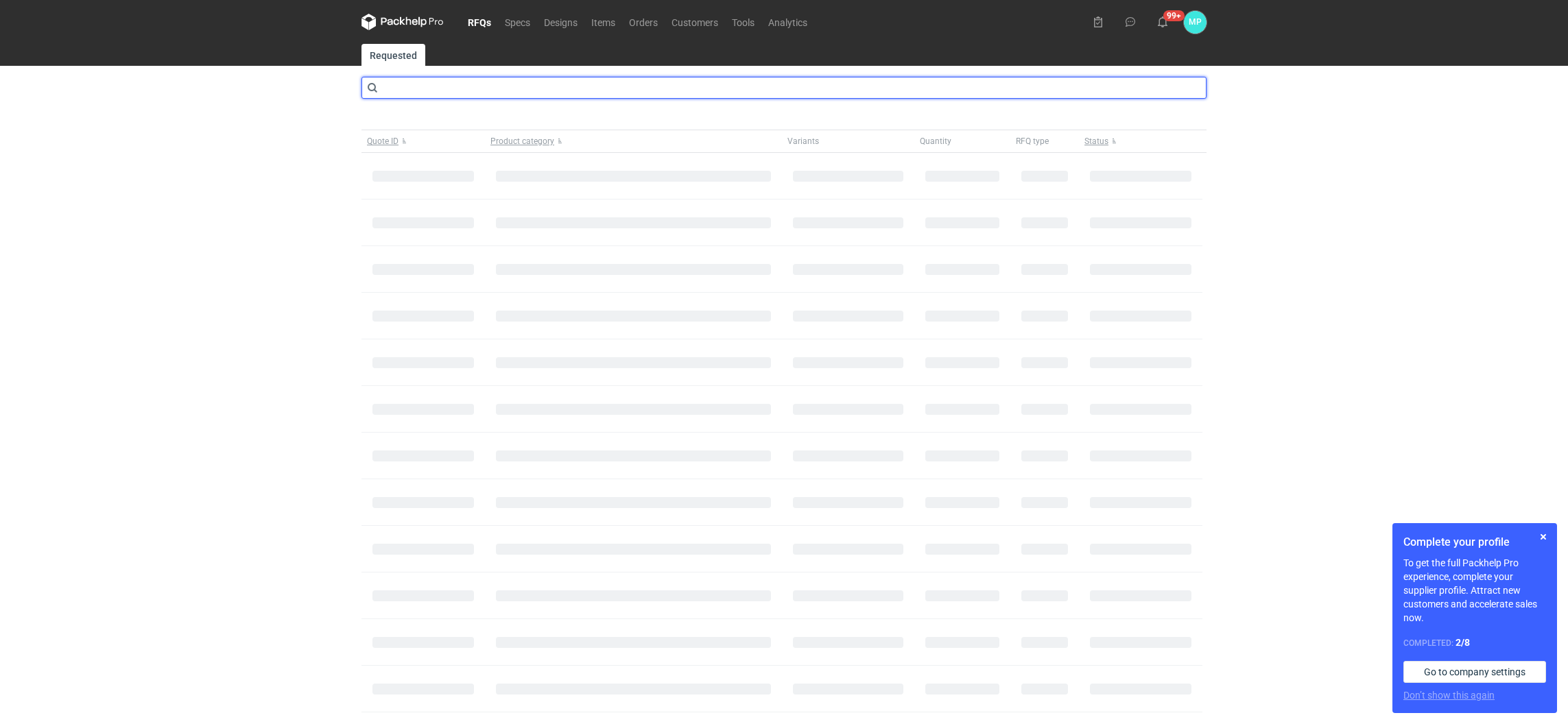
click at [421, 96] on input "text" at bounding box center [784, 87] width 846 height 22
type input "CBHZ"
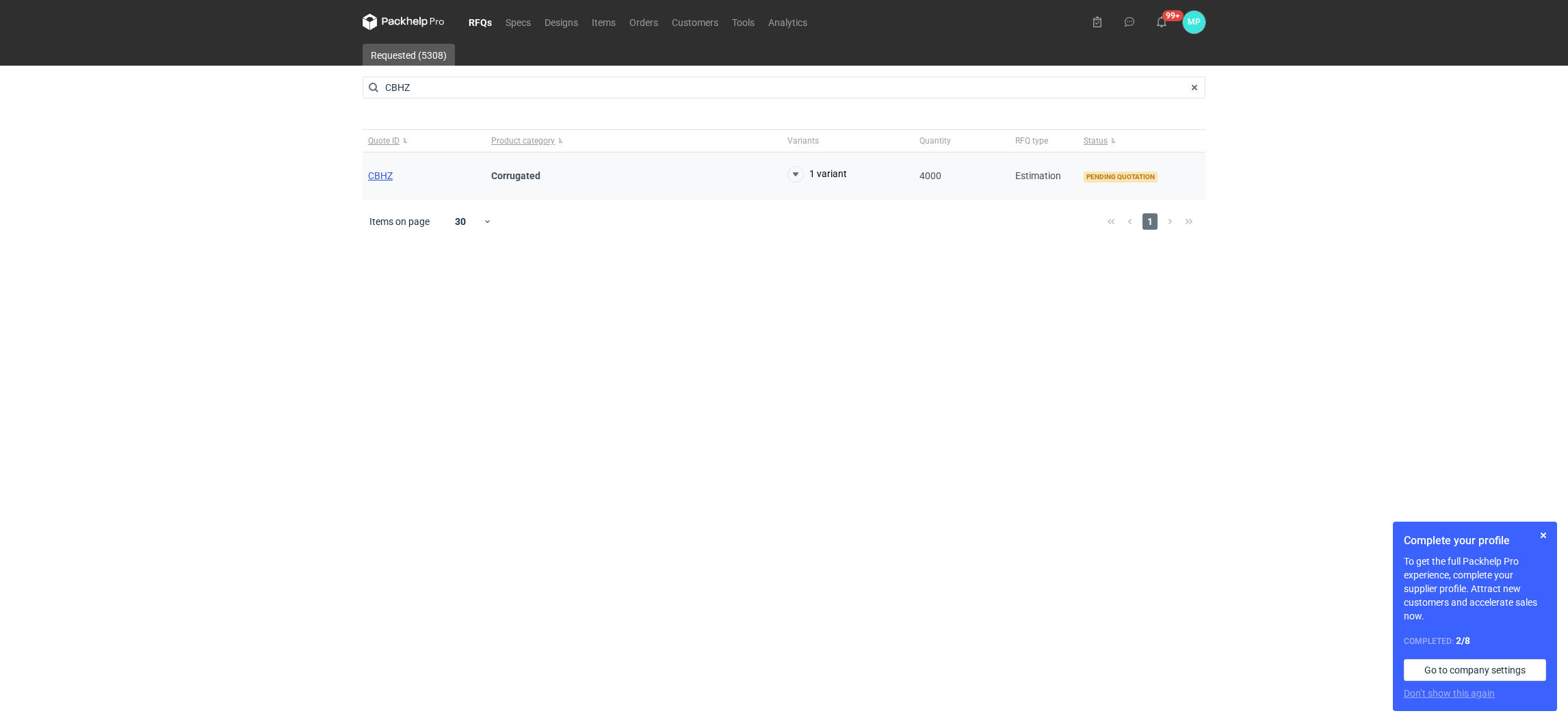
click at [387, 176] on span "CBHZ" at bounding box center [380, 176] width 25 height 11
